Goal: Check status: Check status

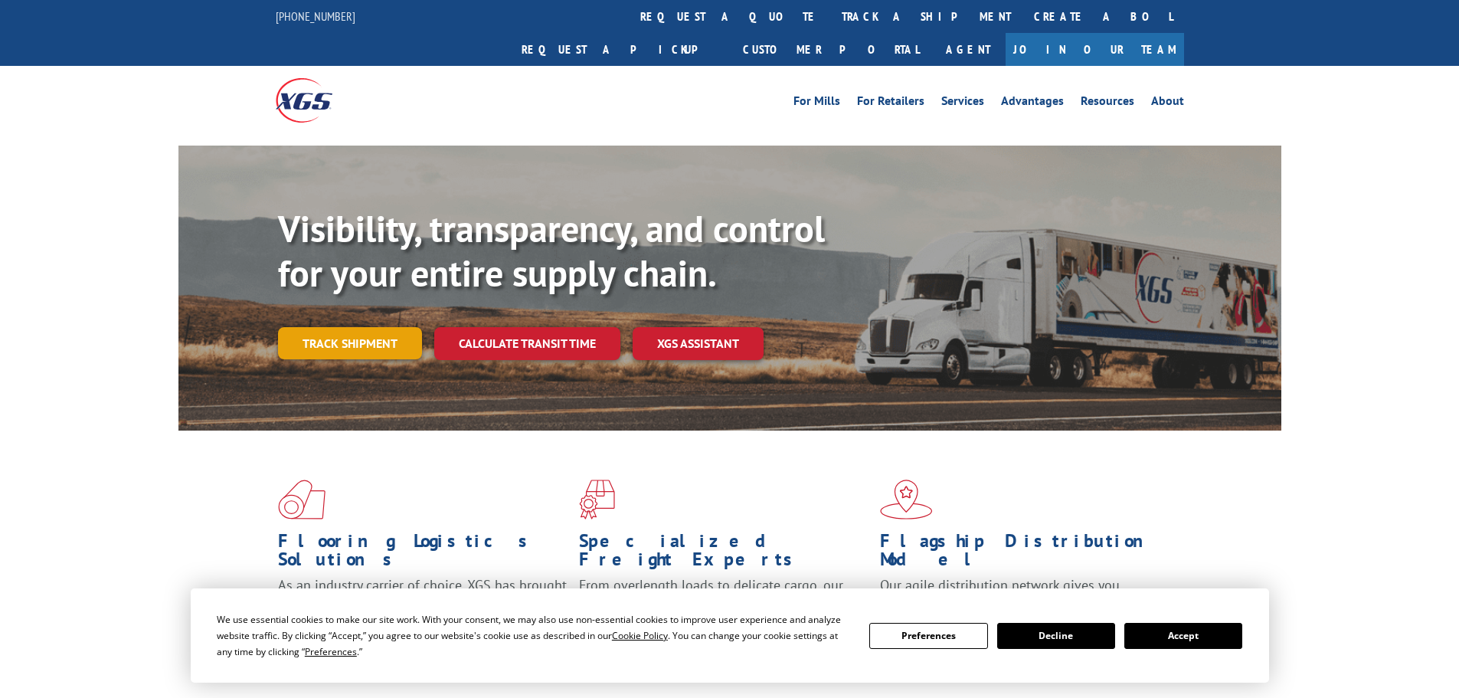
click at [342, 327] on link "Track shipment" at bounding box center [350, 343] width 144 height 32
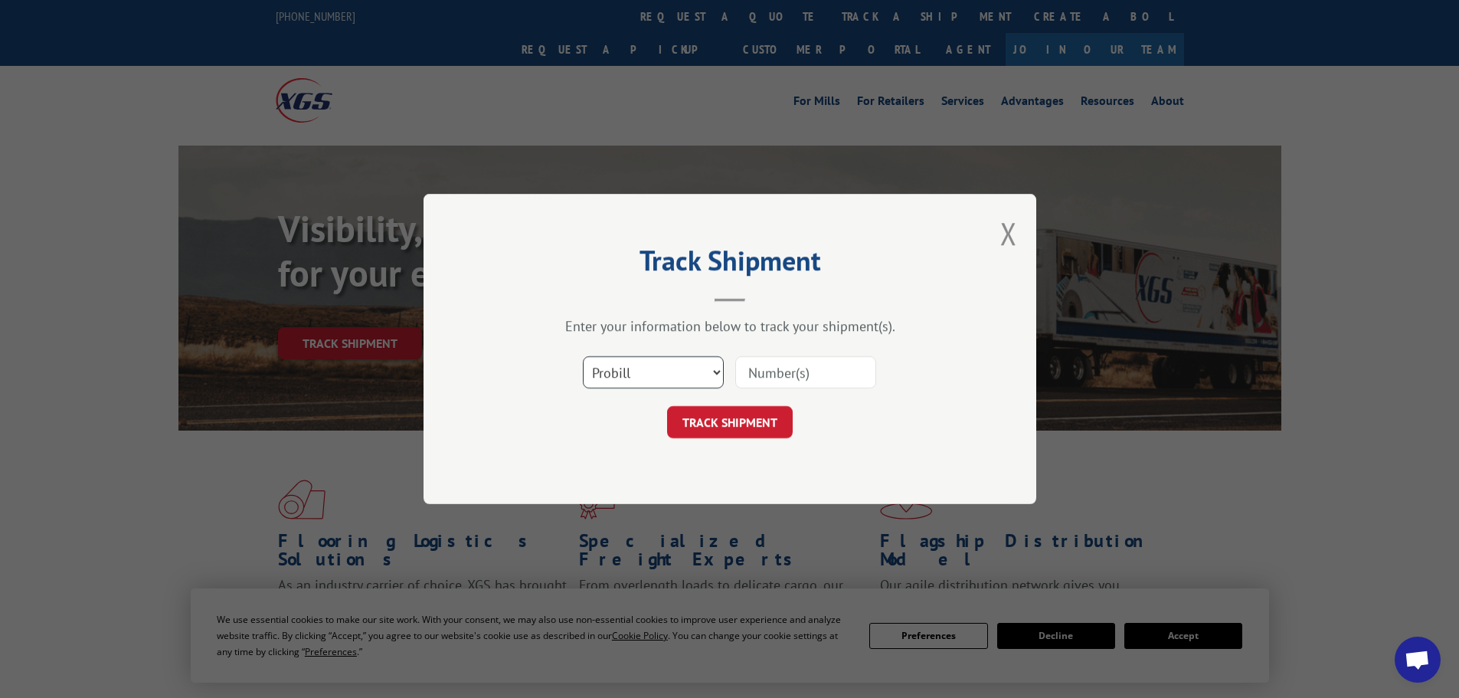
click at [630, 362] on select "Select category... Probill BOL PO" at bounding box center [653, 372] width 141 height 32
select select "po"
click at [583, 356] on select "Select category... Probill BOL PO" at bounding box center [653, 372] width 141 height 32
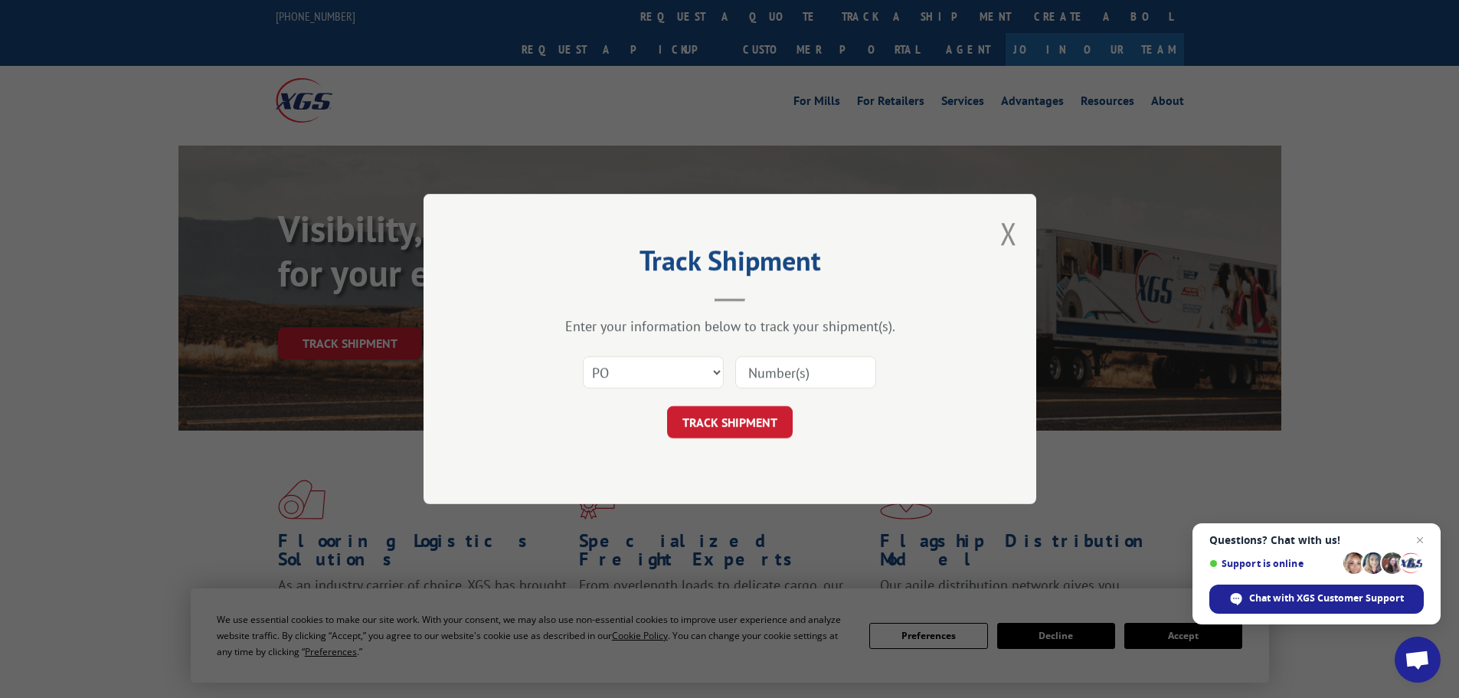
paste input "34638920"
type input "34638920"
click button "TRACK SHIPMENT" at bounding box center [730, 422] width 126 height 32
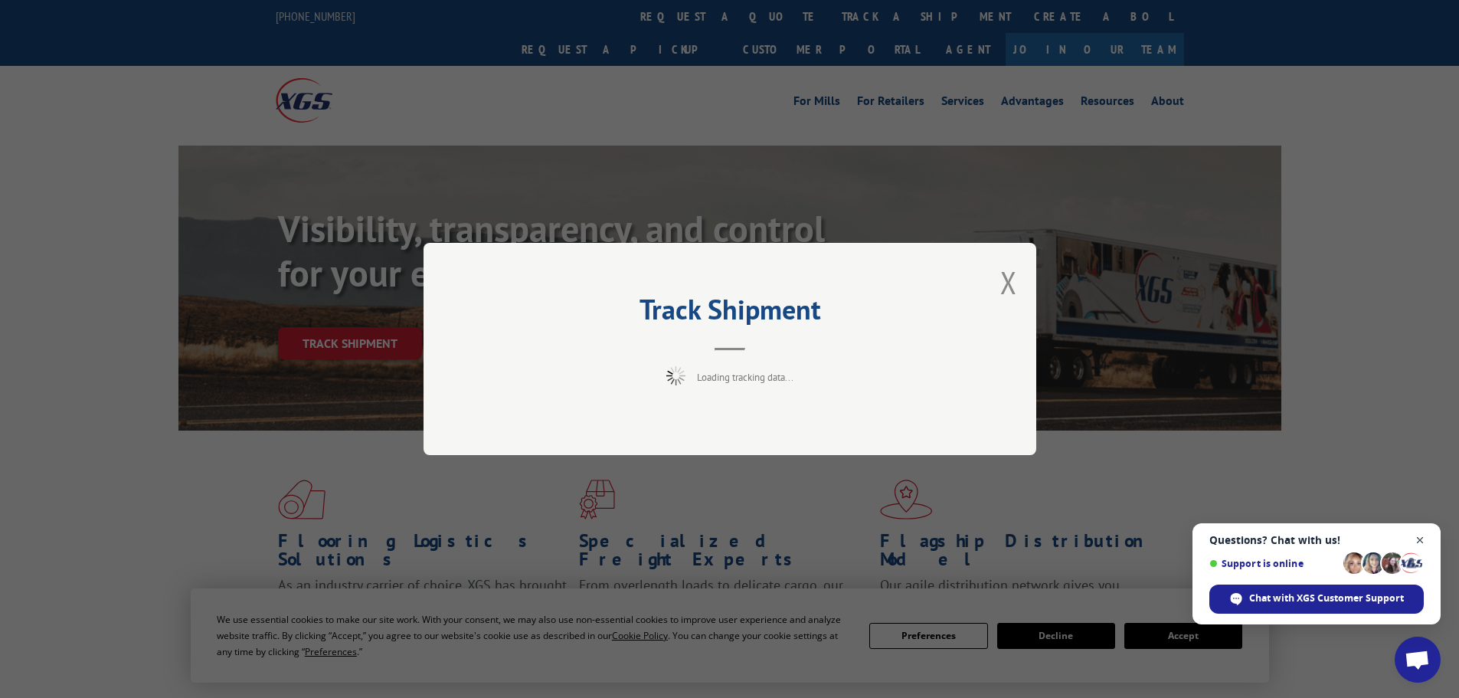
click at [1421, 540] on span "Close chat" at bounding box center [1419, 540] width 19 height 19
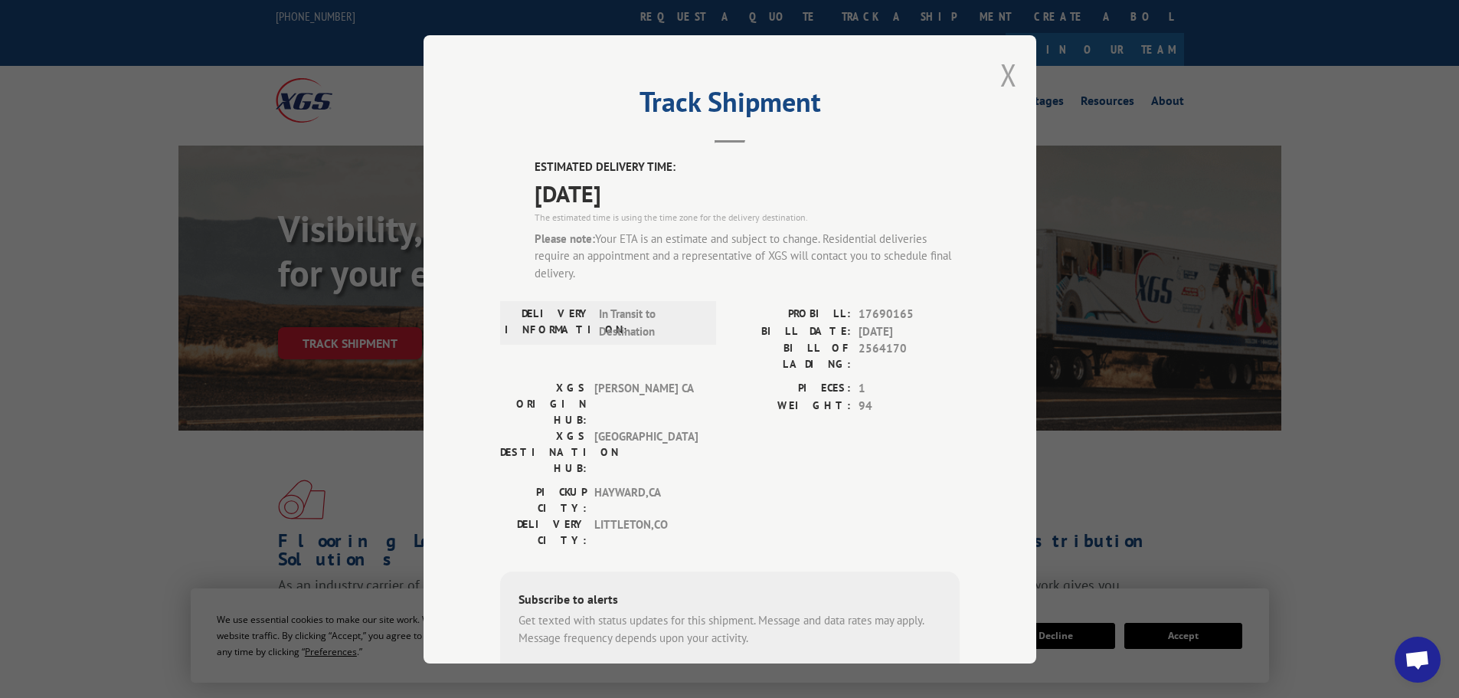
click at [1004, 70] on button "Close modal" at bounding box center [1008, 74] width 17 height 41
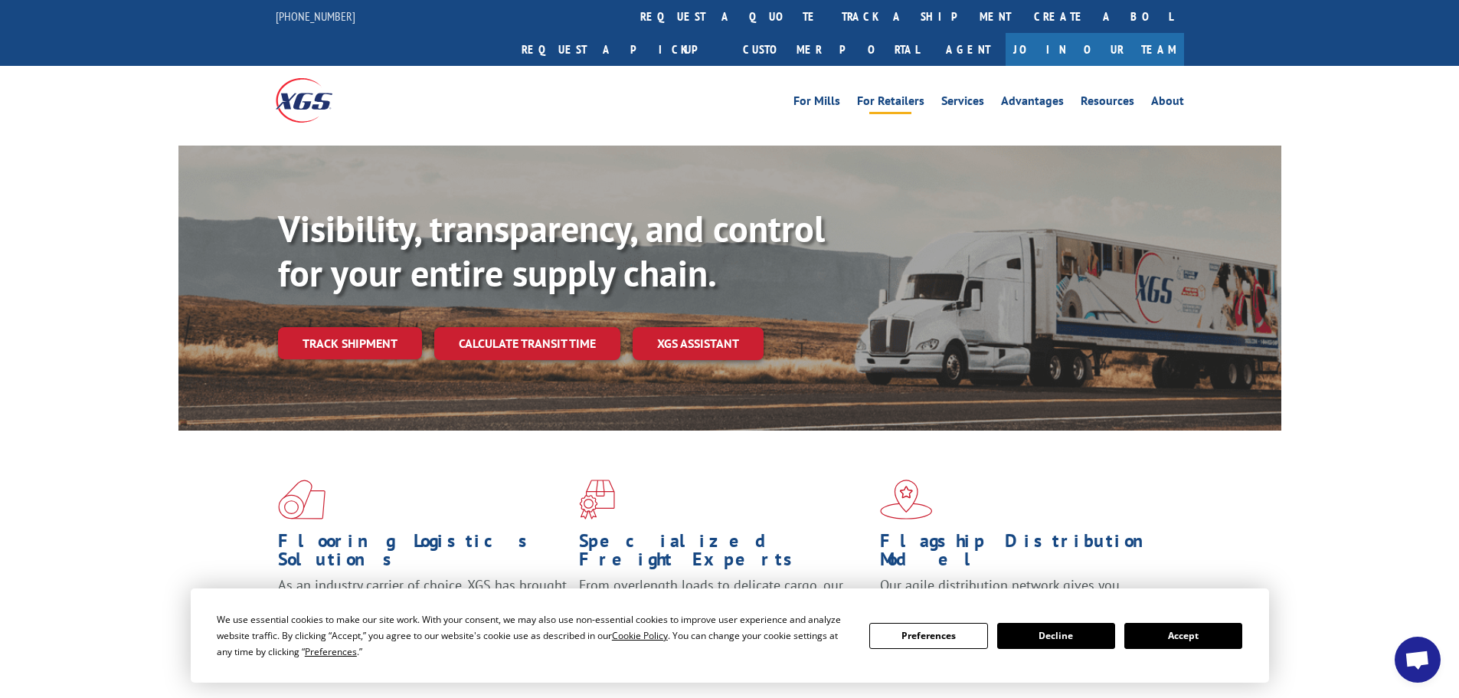
click at [902, 95] on link "For Retailers" at bounding box center [890, 103] width 67 height 17
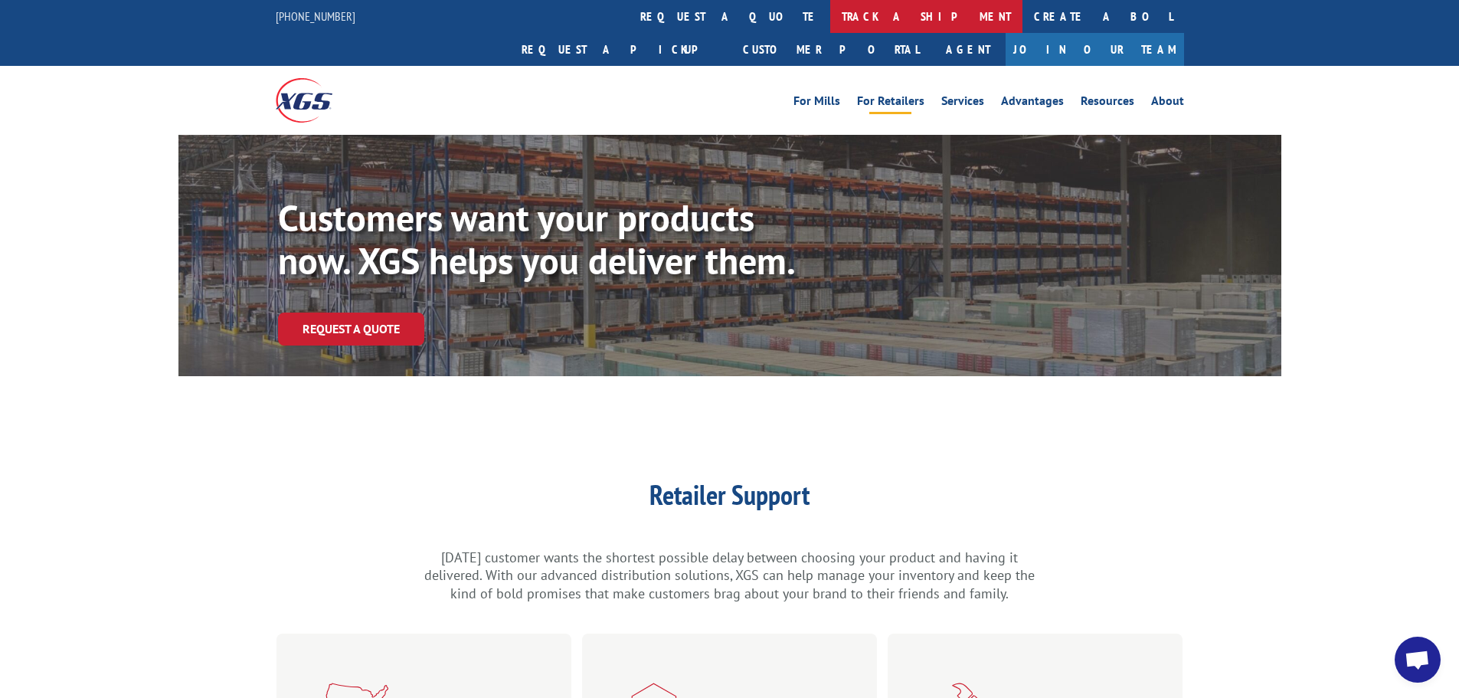
click at [830, 21] on link "track a shipment" at bounding box center [926, 16] width 192 height 33
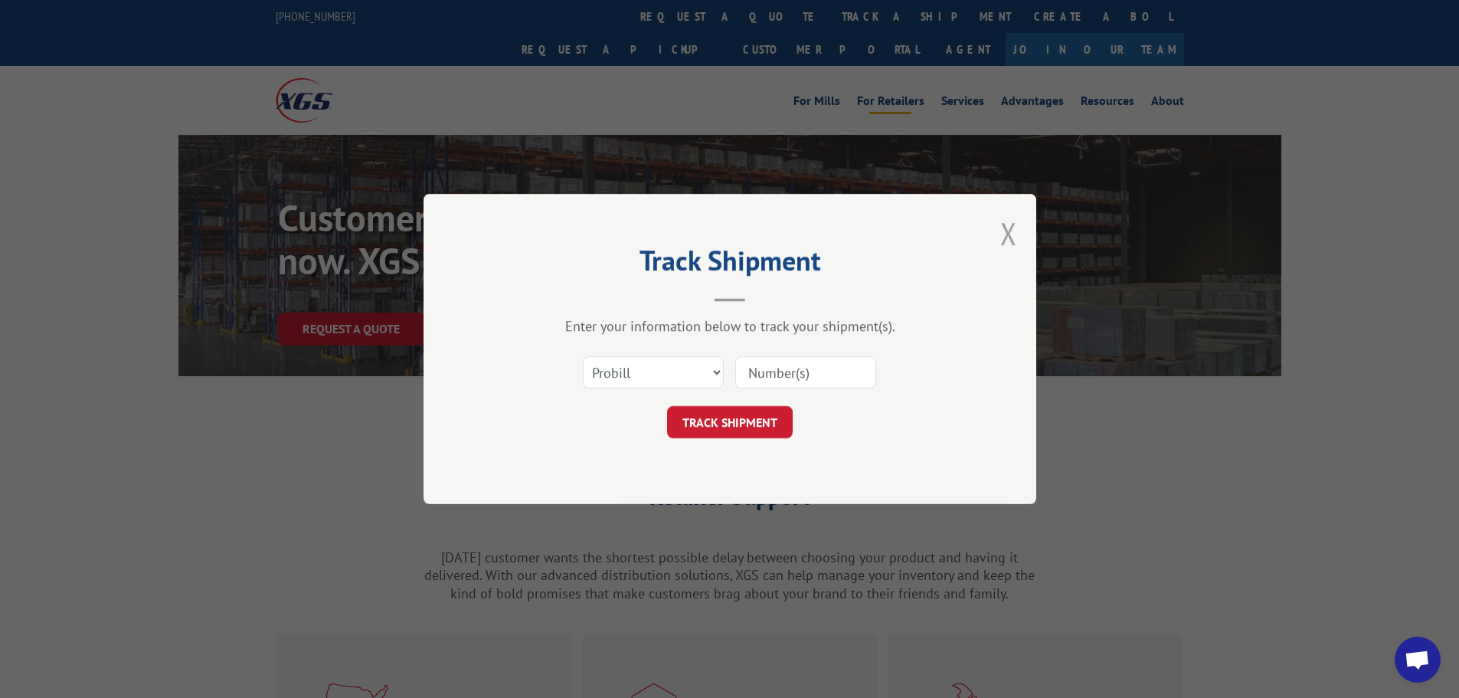
click at [1007, 241] on button "Close modal" at bounding box center [1008, 233] width 17 height 41
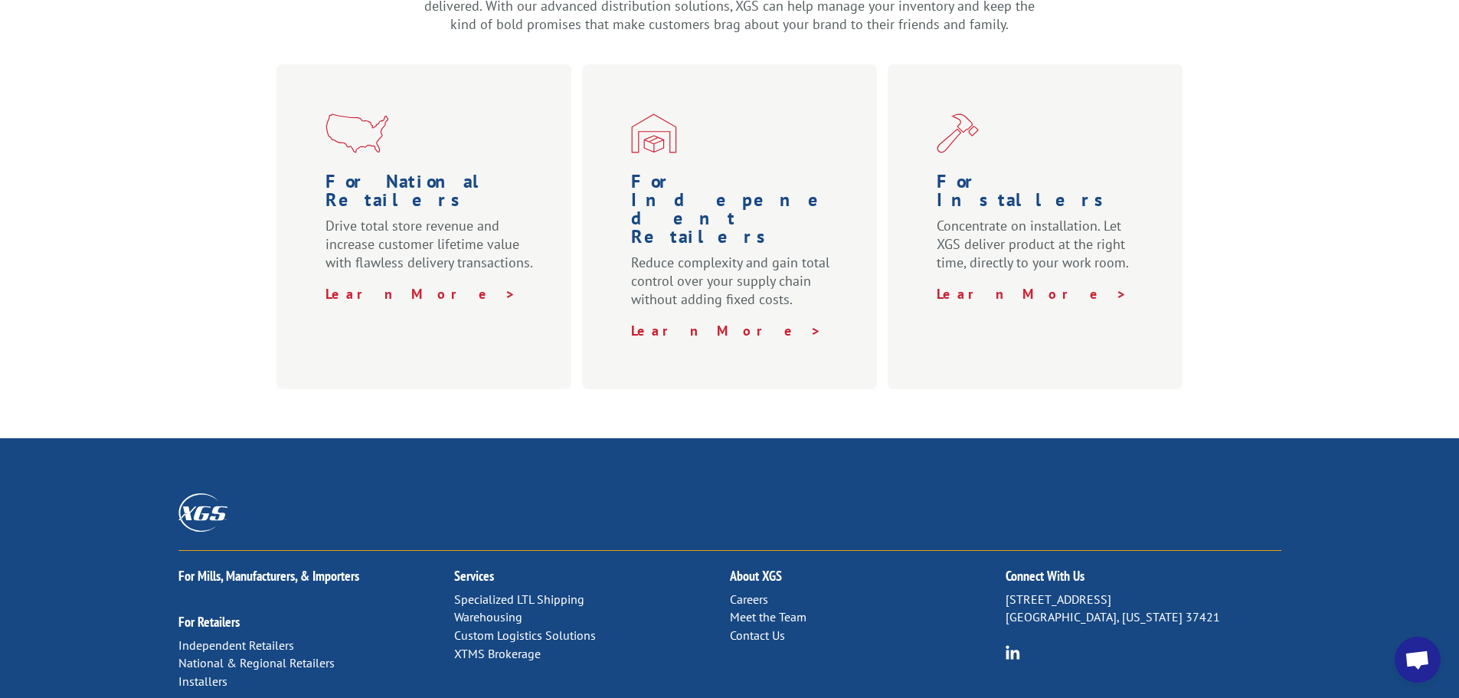
scroll to position [757, 0]
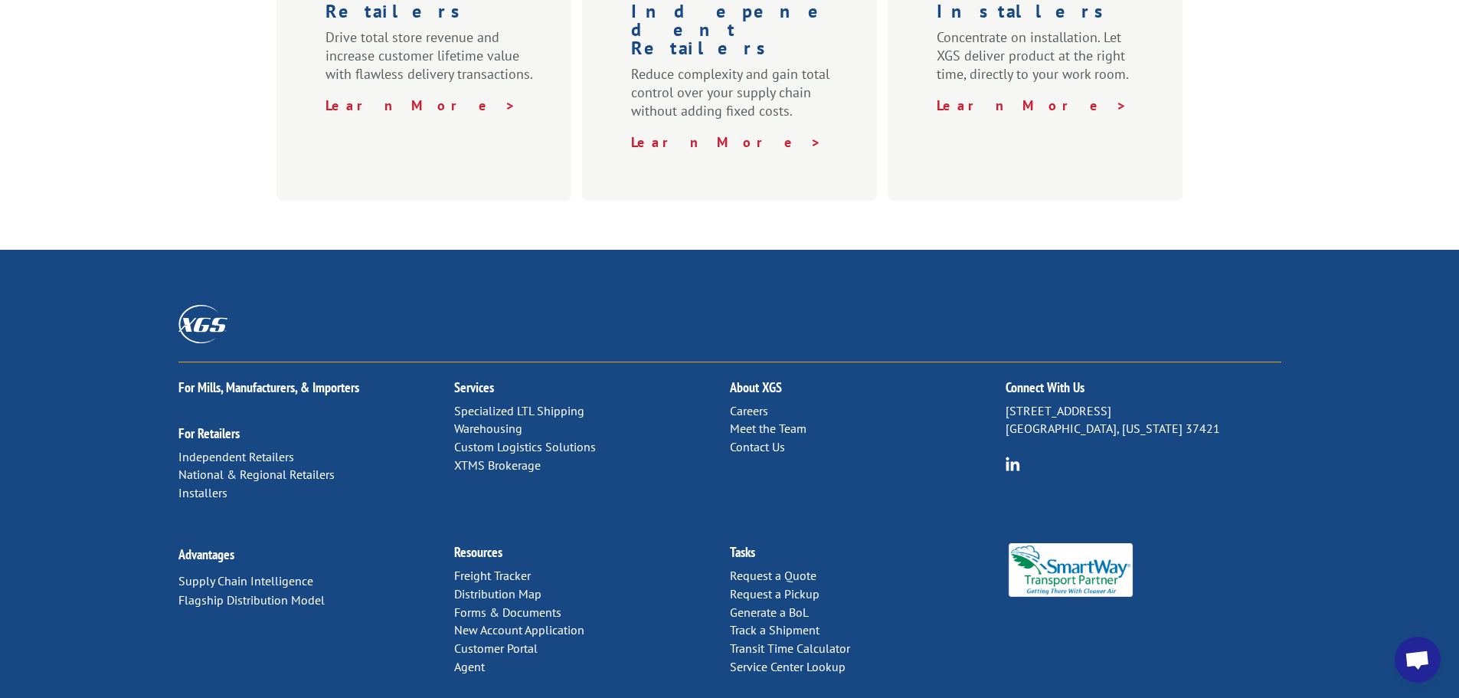
click at [771, 439] on link "Contact Us" at bounding box center [757, 446] width 55 height 15
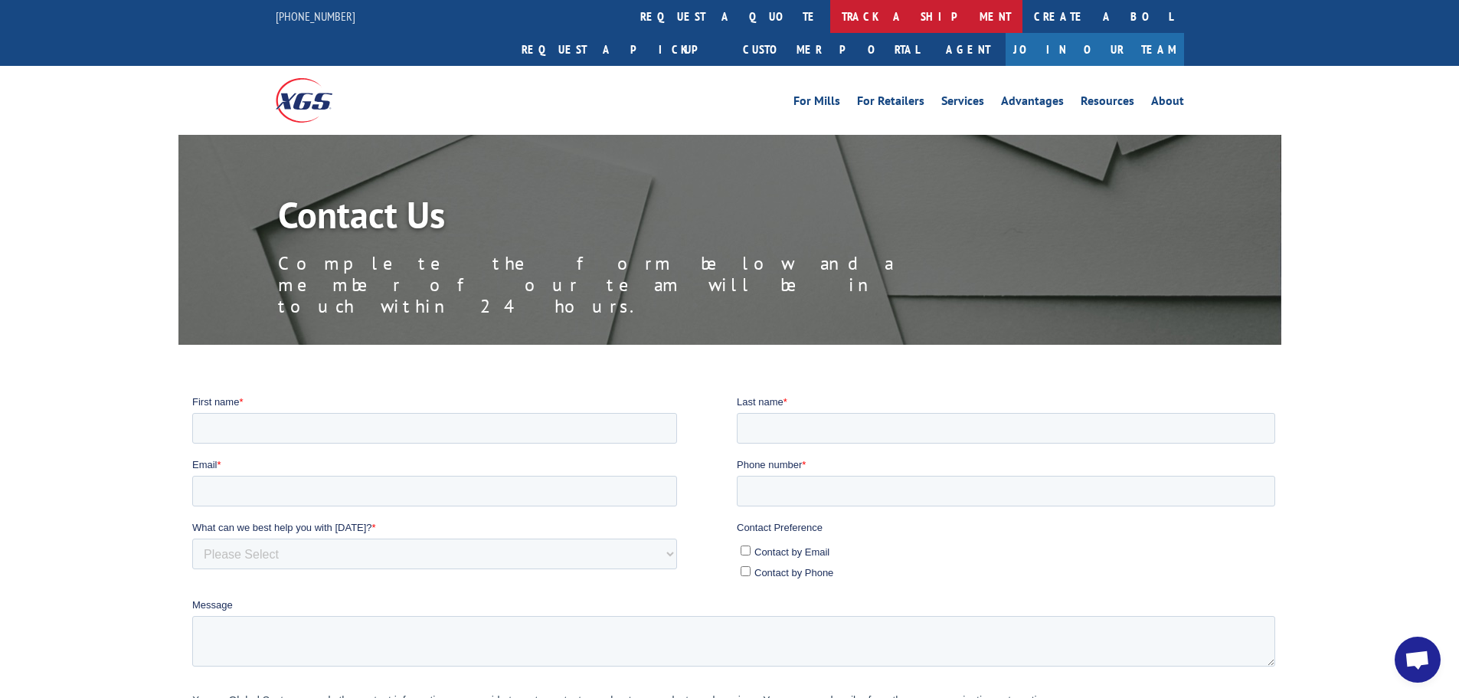
click at [830, 25] on link "track a shipment" at bounding box center [926, 16] width 192 height 33
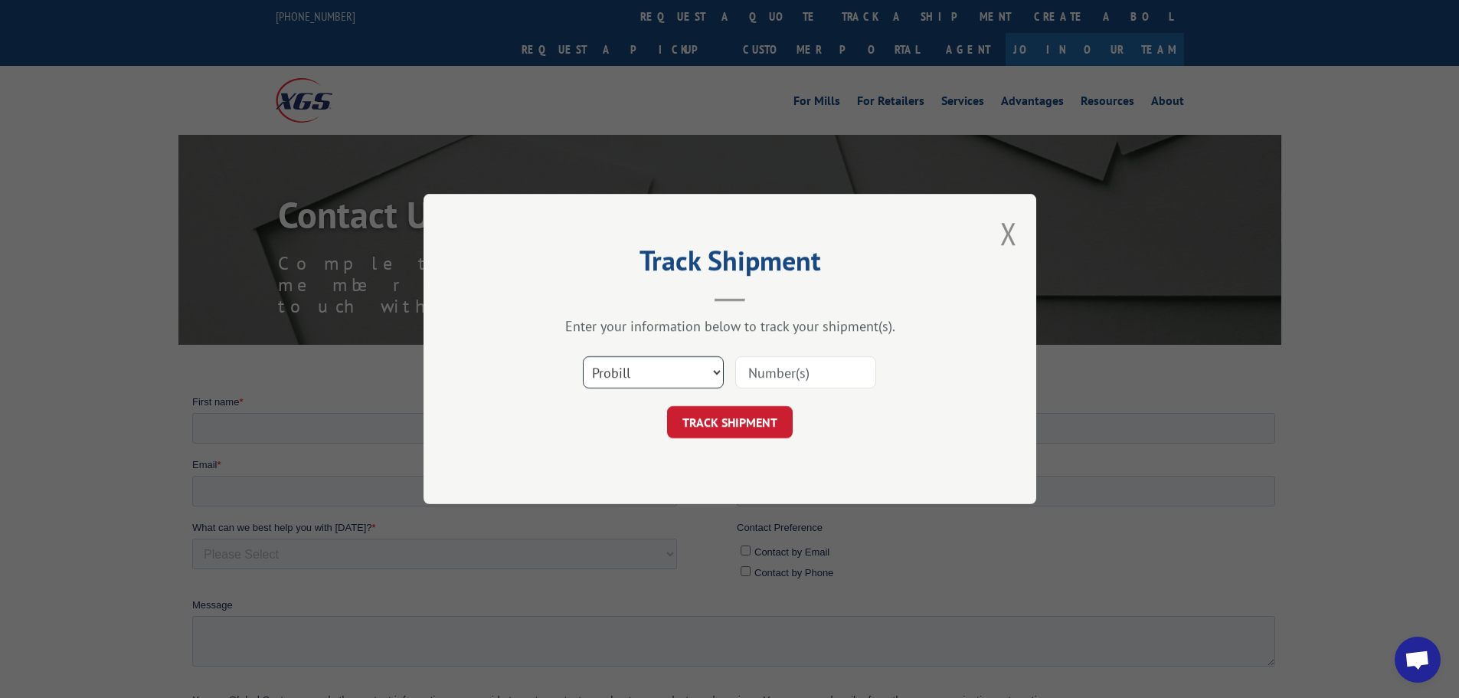
drag, startPoint x: 717, startPoint y: 379, endPoint x: 702, endPoint y: 374, distance: 15.3
click at [717, 378] on select "Select category... Probill BOL PO" at bounding box center [653, 372] width 141 height 32
select select "bol"
click at [583, 356] on select "Select category... Probill BOL PO" at bounding box center [653, 372] width 141 height 32
click at [792, 364] on input at bounding box center [805, 372] width 141 height 32
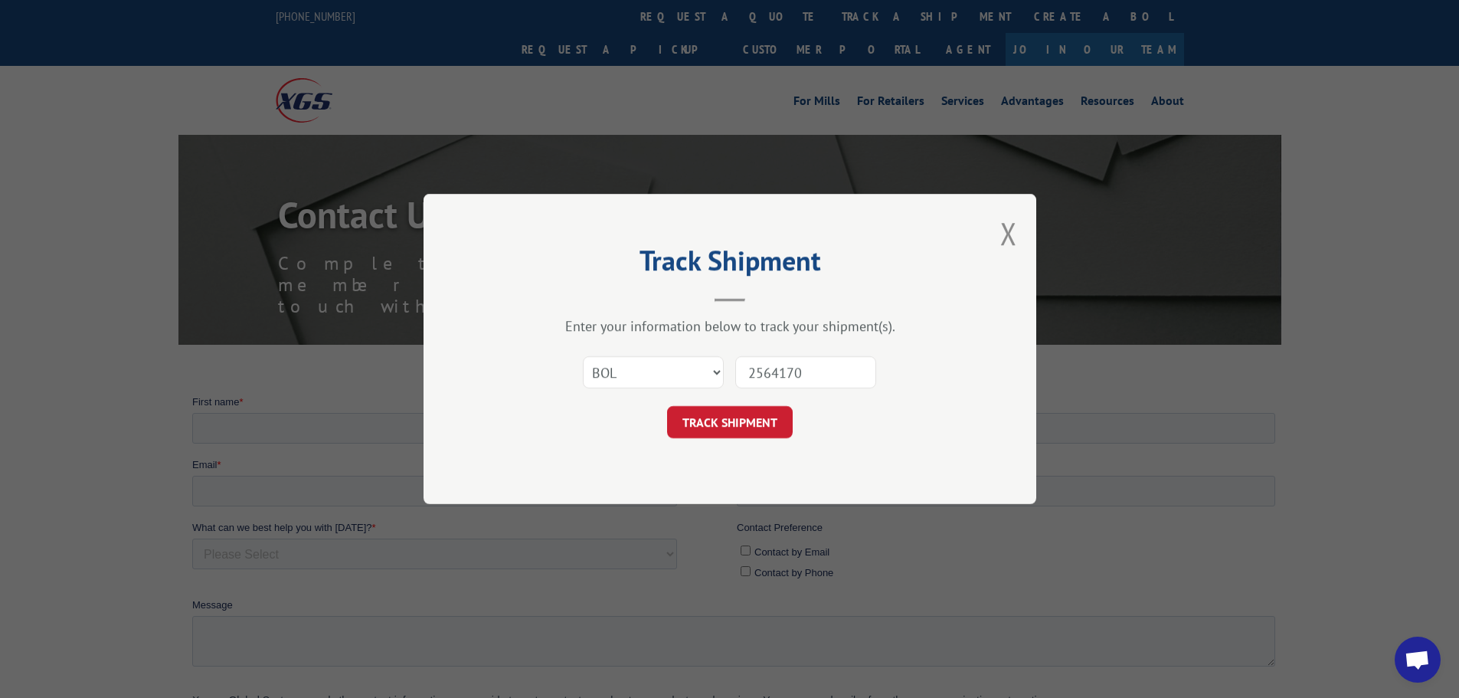
type input "2564170"
click at [667, 406] on button "TRACK SHIPMENT" at bounding box center [730, 422] width 126 height 32
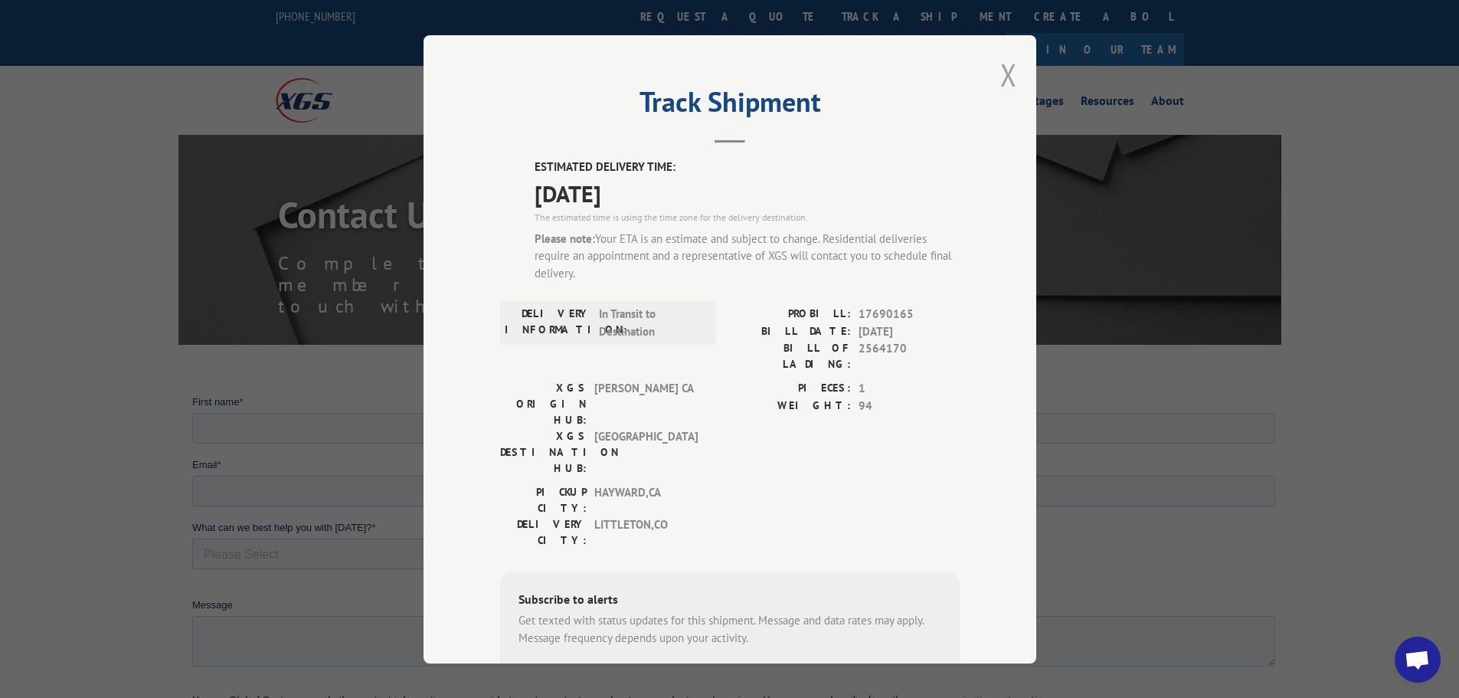
click at [1008, 80] on button "Close modal" at bounding box center [1008, 74] width 17 height 41
